Goal: Task Accomplishment & Management: Manage account settings

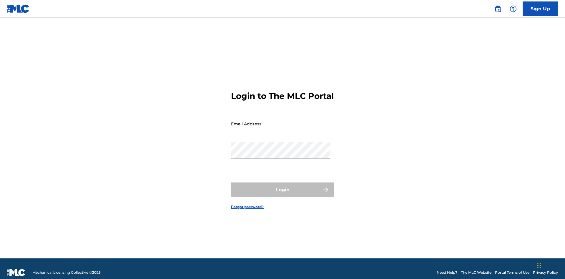
scroll to position [8, 0]
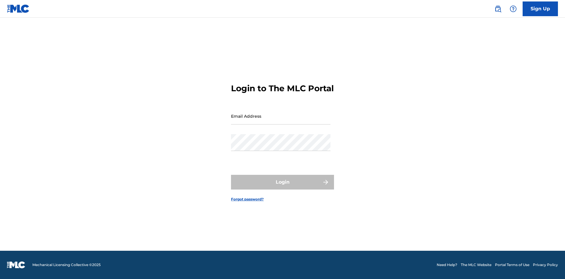
click at [281, 121] on input "Email Address" at bounding box center [281, 116] width 100 height 17
type input "[PERSON_NAME][EMAIL_ADDRESS][DOMAIN_NAME]"
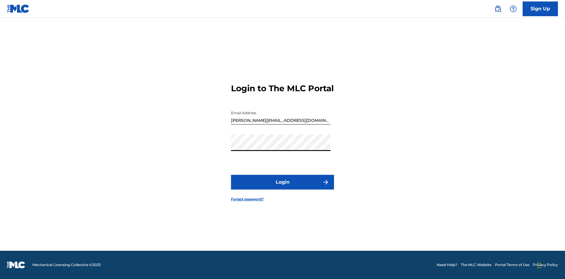
click at [283, 187] on button "Login" at bounding box center [282, 182] width 103 height 15
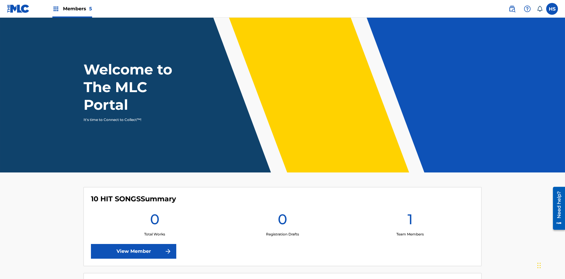
click at [72, 9] on span "Members 5" at bounding box center [77, 8] width 29 height 7
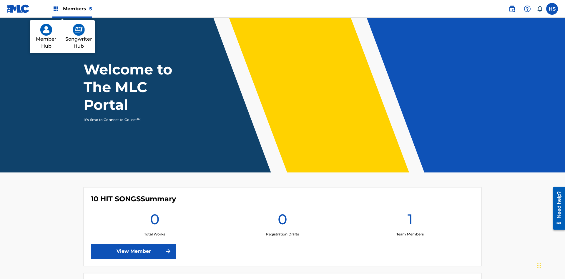
click at [79, 30] on img at bounding box center [79, 30] width 12 height 12
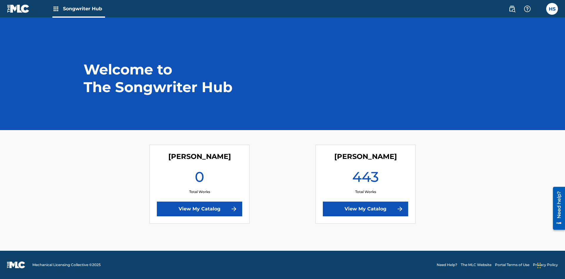
click at [200, 209] on link "View My Catalog" at bounding box center [199, 209] width 85 height 15
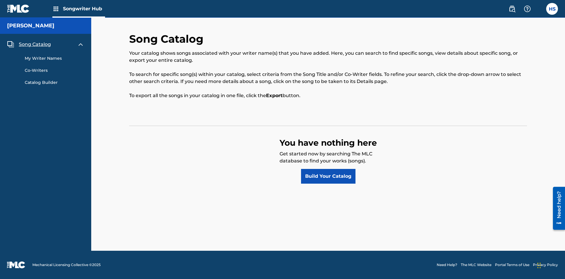
click at [35, 44] on span "Song Catalog" at bounding box center [35, 44] width 32 height 7
click at [328, 176] on link "Build Your Catalog" at bounding box center [328, 176] width 54 height 15
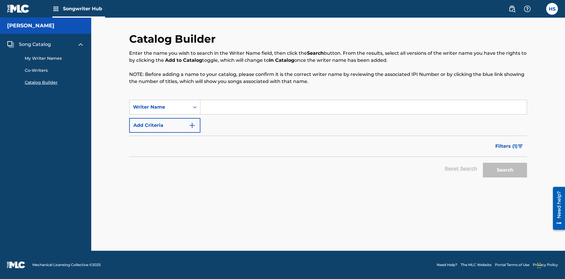
click at [165, 125] on button "Add Criteria" at bounding box center [164, 125] width 71 height 15
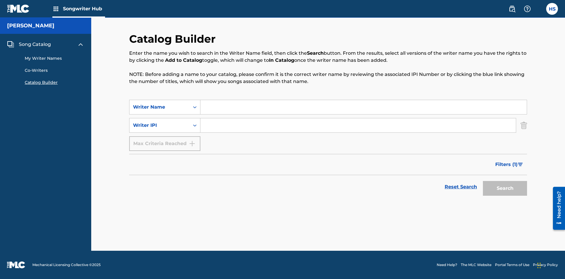
click at [364, 107] on input "Search Form" at bounding box center [363, 107] width 326 height 14
type input "NATALIE NICOLE HEMBY"
click at [358, 125] on input "Search Form" at bounding box center [358, 125] width 316 height 14
type input "00196748412"
click at [505, 188] on button "Search" at bounding box center [505, 188] width 44 height 15
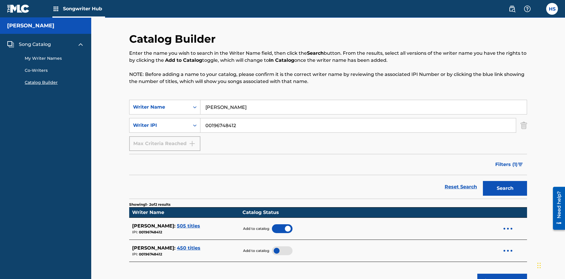
scroll to position [95, 0]
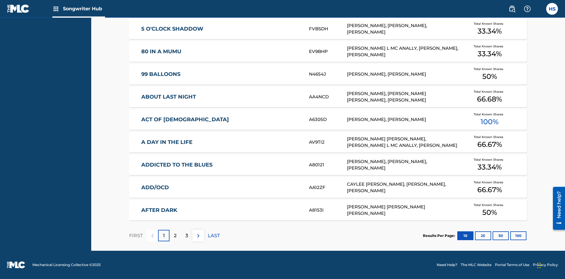
click at [510, 236] on button "100" at bounding box center [518, 235] width 16 height 9
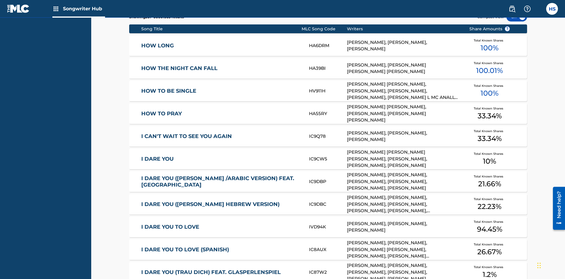
scroll to position [185, 0]
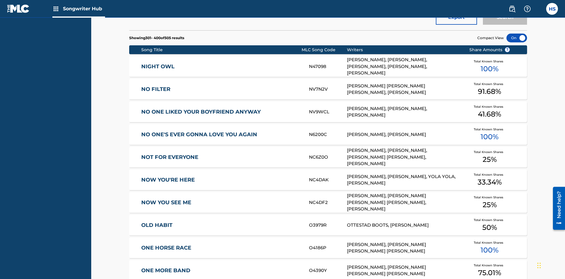
scroll to position [2, 0]
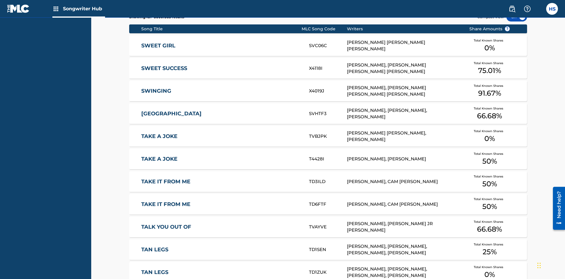
scroll to position [185, 0]
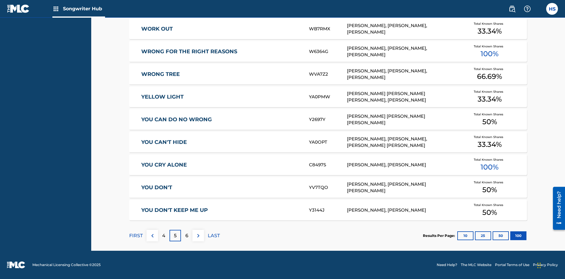
click at [198, 236] on img at bounding box center [198, 235] width 7 height 7
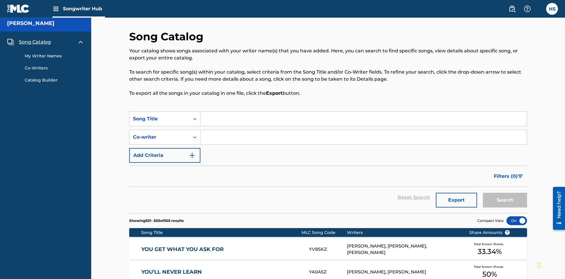
scroll to position [132, 0]
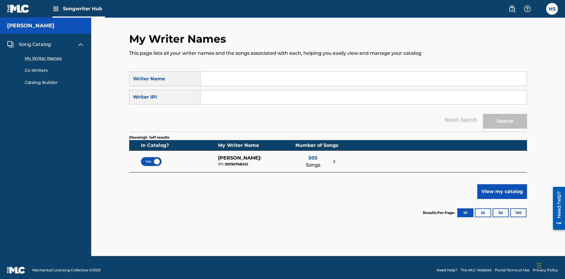
scroll to position [5, 0]
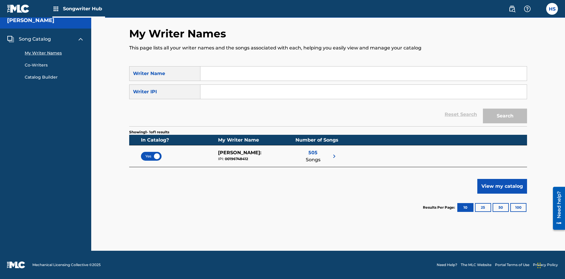
click at [151, 156] on span "Yes" at bounding box center [151, 156] width 12 height 5
click at [151, 156] on span "No" at bounding box center [151, 156] width 11 height 5
click at [35, 39] on span "Song Catalog" at bounding box center [35, 39] width 32 height 7
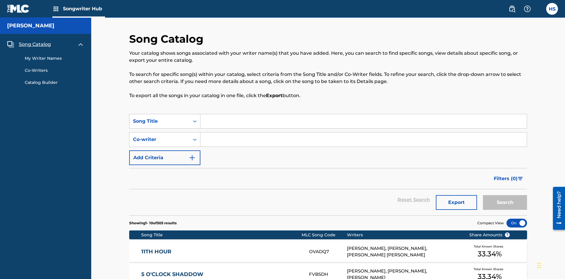
scroll to position [20, 0]
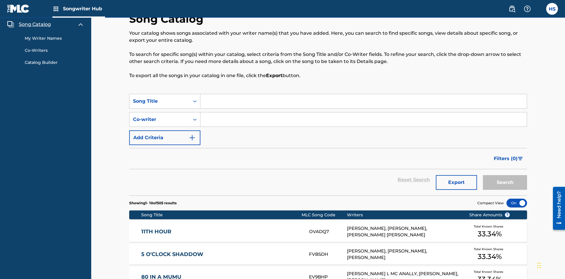
click at [54, 38] on link "My Writer Names" at bounding box center [54, 38] width 59 height 6
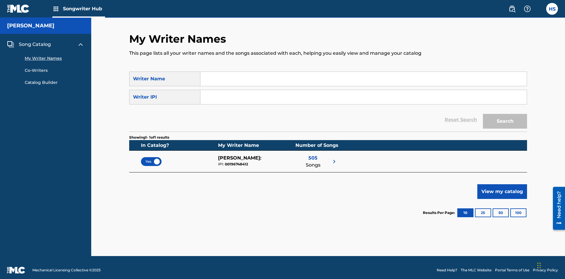
click at [151, 159] on span "Yes" at bounding box center [151, 161] width 12 height 5
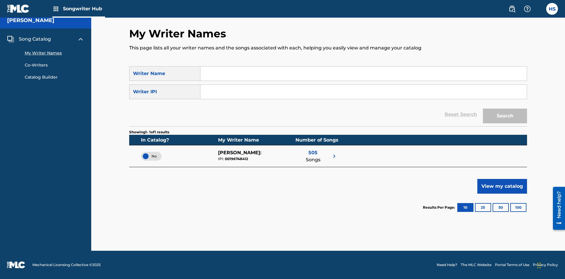
click at [35, 39] on span "Song Catalog" at bounding box center [35, 39] width 32 height 7
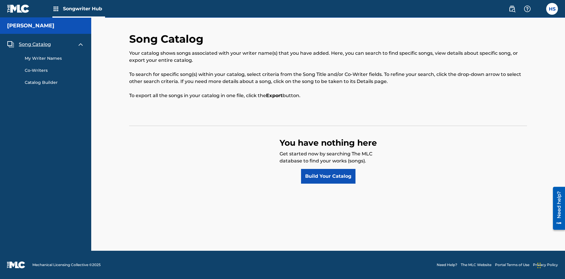
click at [328, 176] on link "Build Your Catalog" at bounding box center [328, 176] width 54 height 15
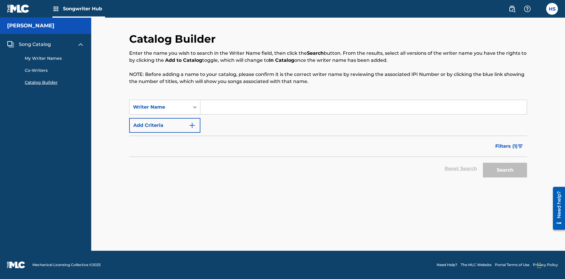
click at [165, 125] on button "Add Criteria" at bounding box center [164, 125] width 71 height 15
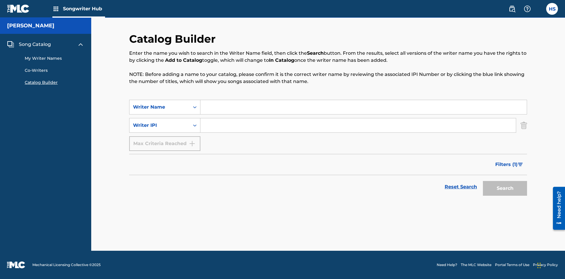
click at [364, 107] on input "Search Form" at bounding box center [363, 107] width 326 height 14
type input "NATALIE NICOLE HEMBY"
click at [358, 125] on input "Search Form" at bounding box center [358, 125] width 316 height 14
type input "00196748412"
click at [505, 188] on button "Search" at bounding box center [505, 188] width 44 height 15
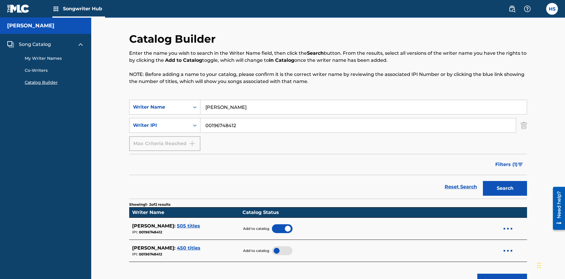
scroll to position [95, 0]
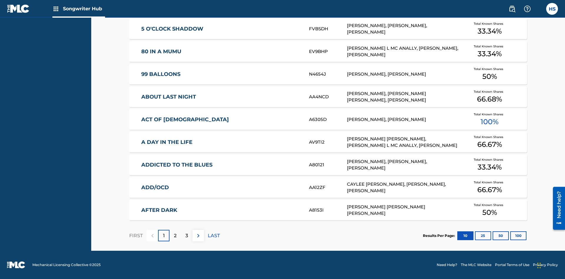
click at [510, 236] on button "100" at bounding box center [518, 235] width 16 height 9
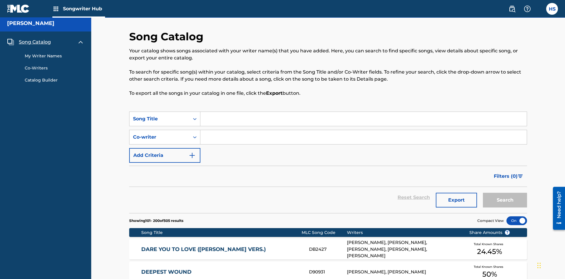
scroll to position [185, 0]
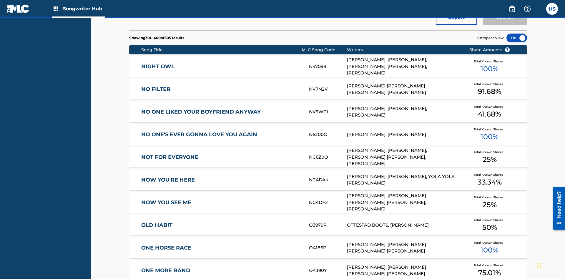
scroll to position [2, 0]
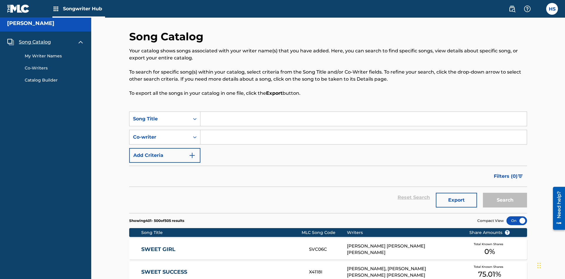
scroll to position [185, 0]
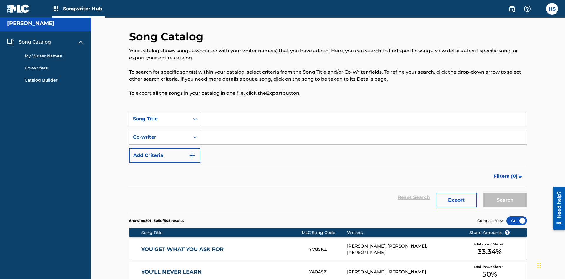
scroll to position [132, 0]
